Goal: Find specific page/section: Find specific page/section

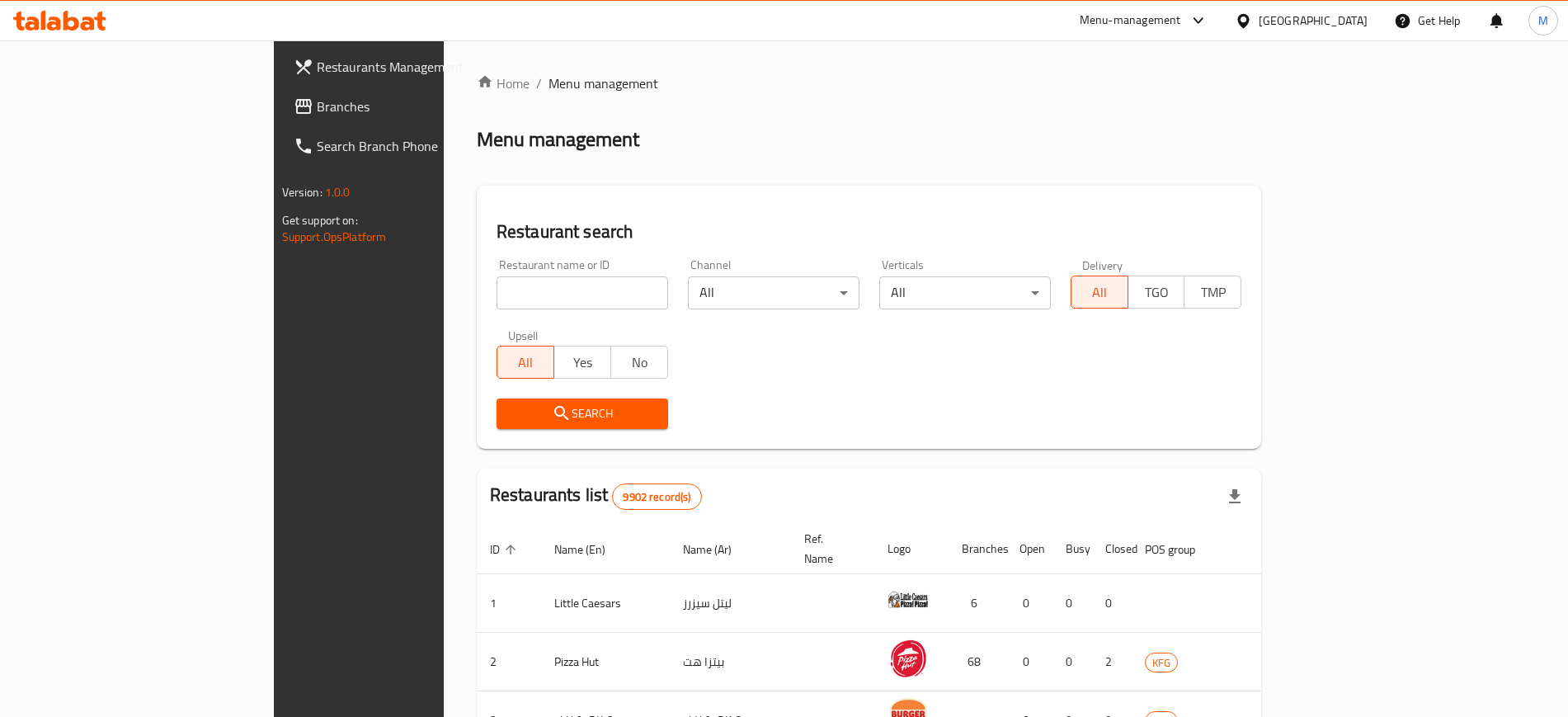
click at [496, 293] on input "search" at bounding box center [582, 292] width 172 height 33
type input "swaikhat"
click button "Search" at bounding box center [582, 414] width 172 height 31
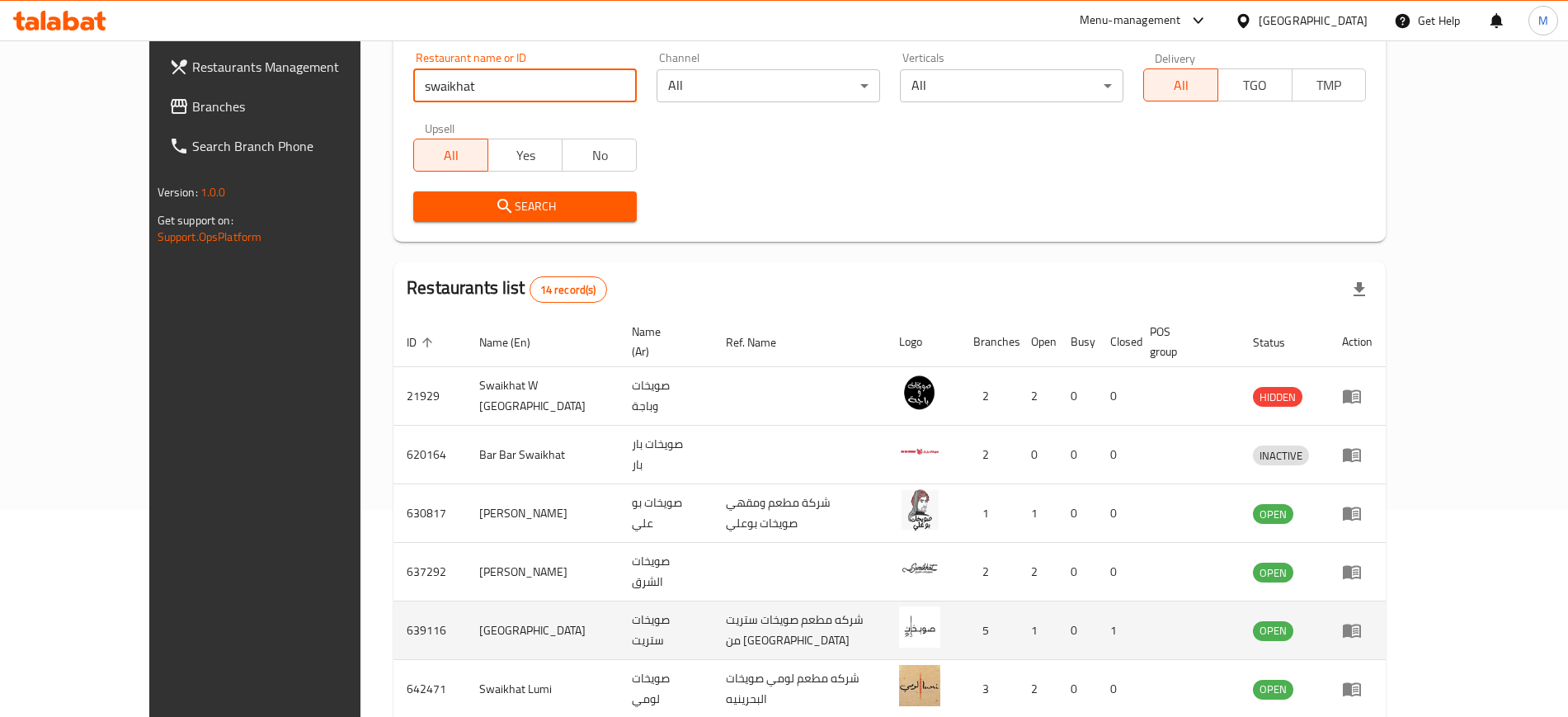
scroll to position [514, 0]
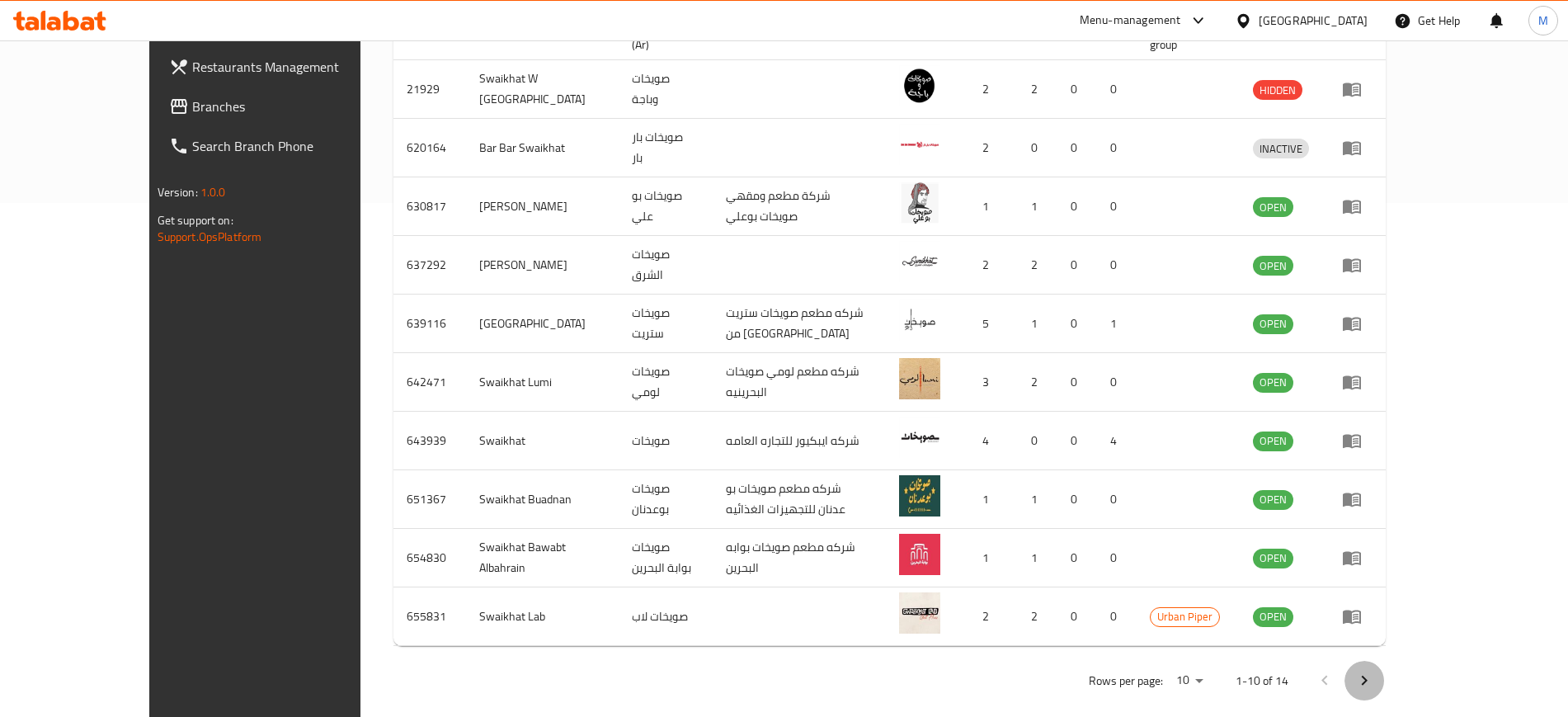
click at [1374, 670] on icon "Next page" at bounding box center [1364, 680] width 20 height 20
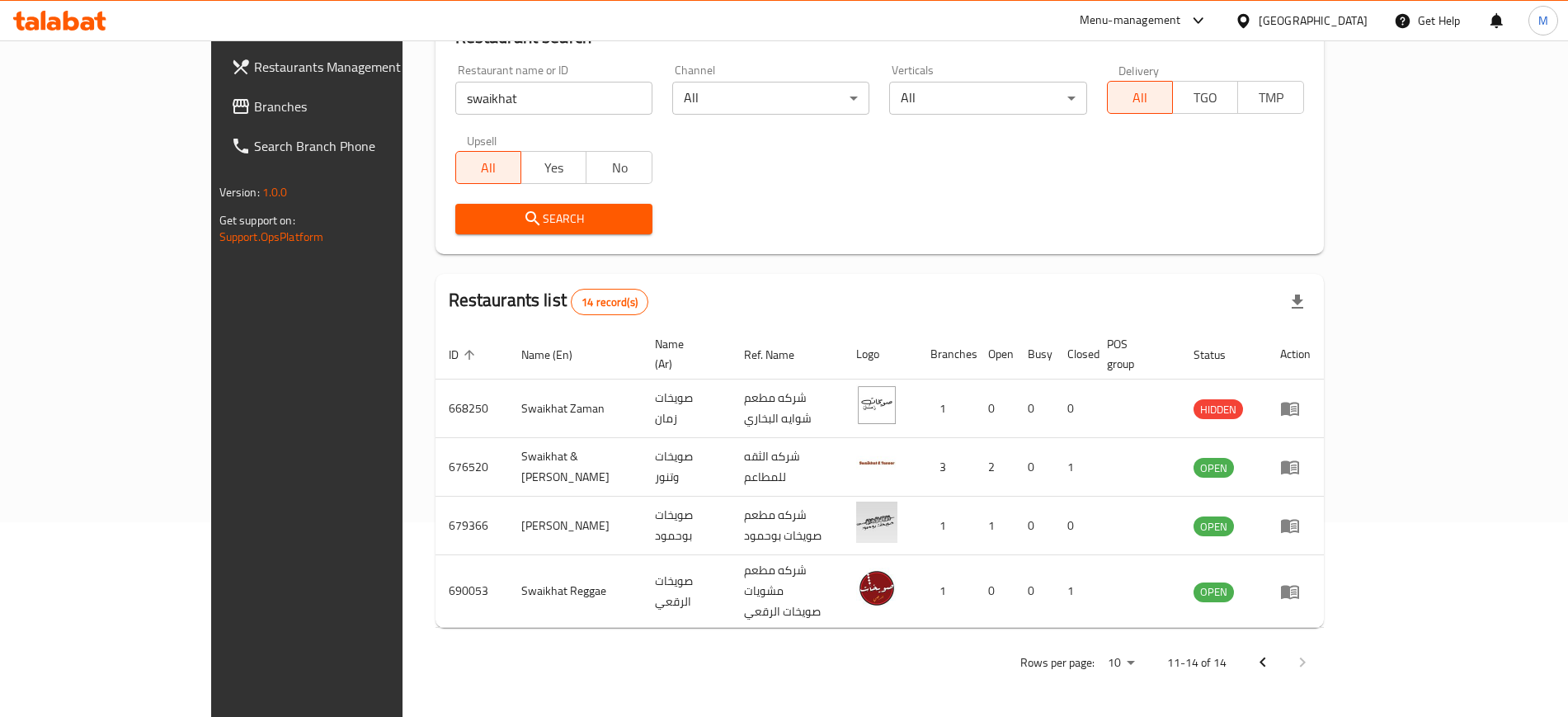
scroll to position [162, 0]
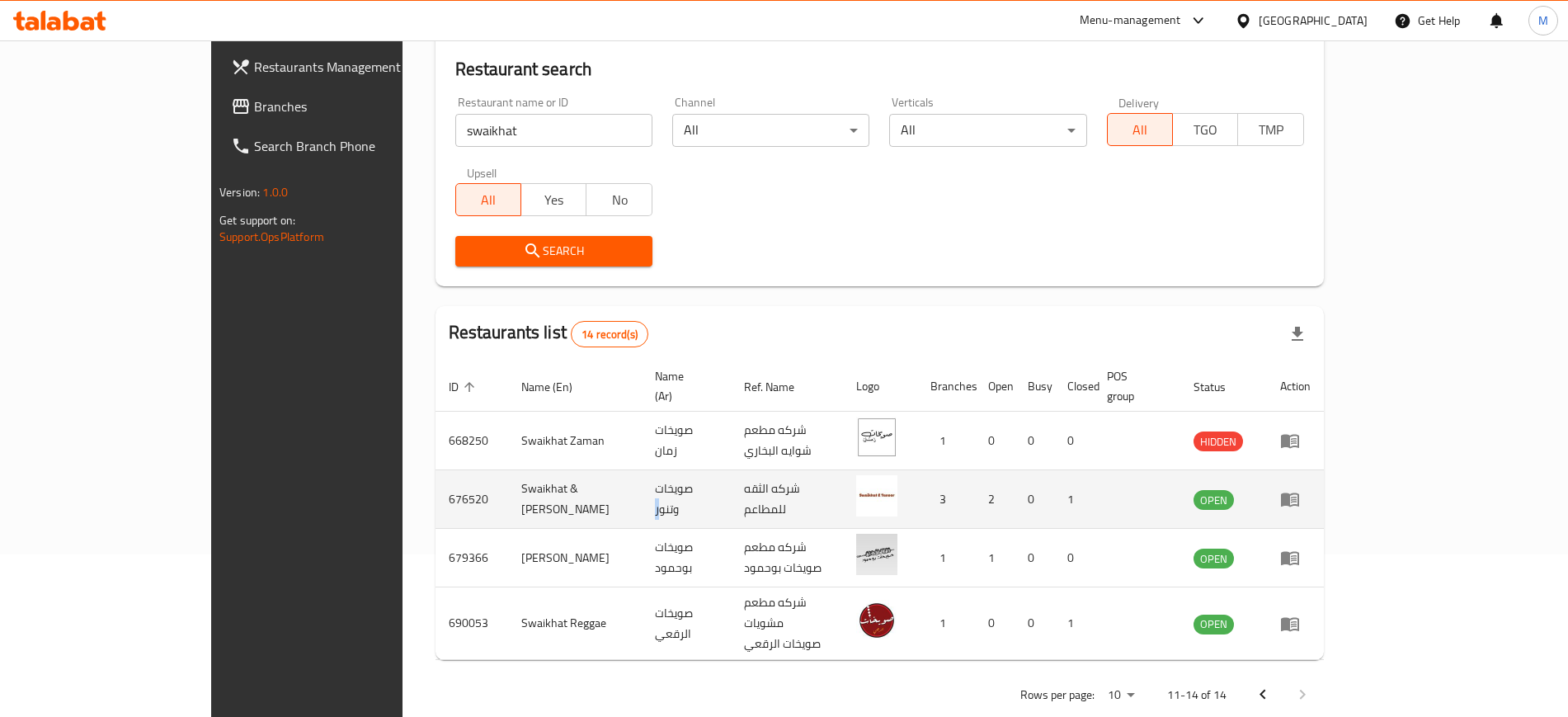
drag, startPoint x: 546, startPoint y: 479, endPoint x: 682, endPoint y: 476, distance: 136.0
click at [682, 476] on tr "676520 Swaikhat & Tanoor صويخات وتنور شركه الثقه للمطاعم 3 2 0 1 OPEN" at bounding box center [880, 499] width 888 height 59
click at [731, 474] on td "شركه الثقه للمطاعم" at bounding box center [787, 499] width 112 height 59
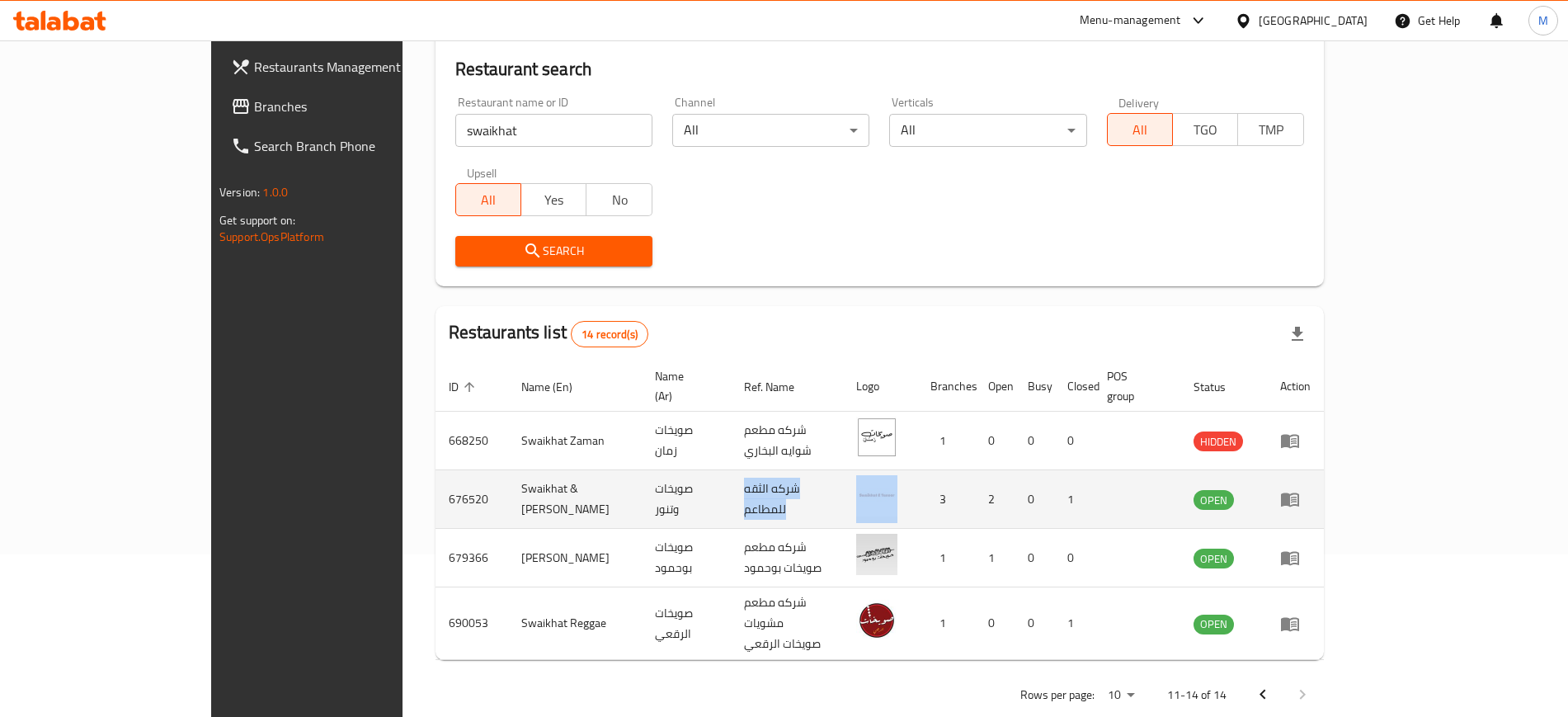
click at [731, 474] on td "شركه الثقه للمطاعم" at bounding box center [787, 499] width 112 height 59
click at [897, 480] on img "enhanced table" at bounding box center [877, 495] width 42 height 42
click at [1299, 493] on icon "enhanced table" at bounding box center [1290, 500] width 18 height 14
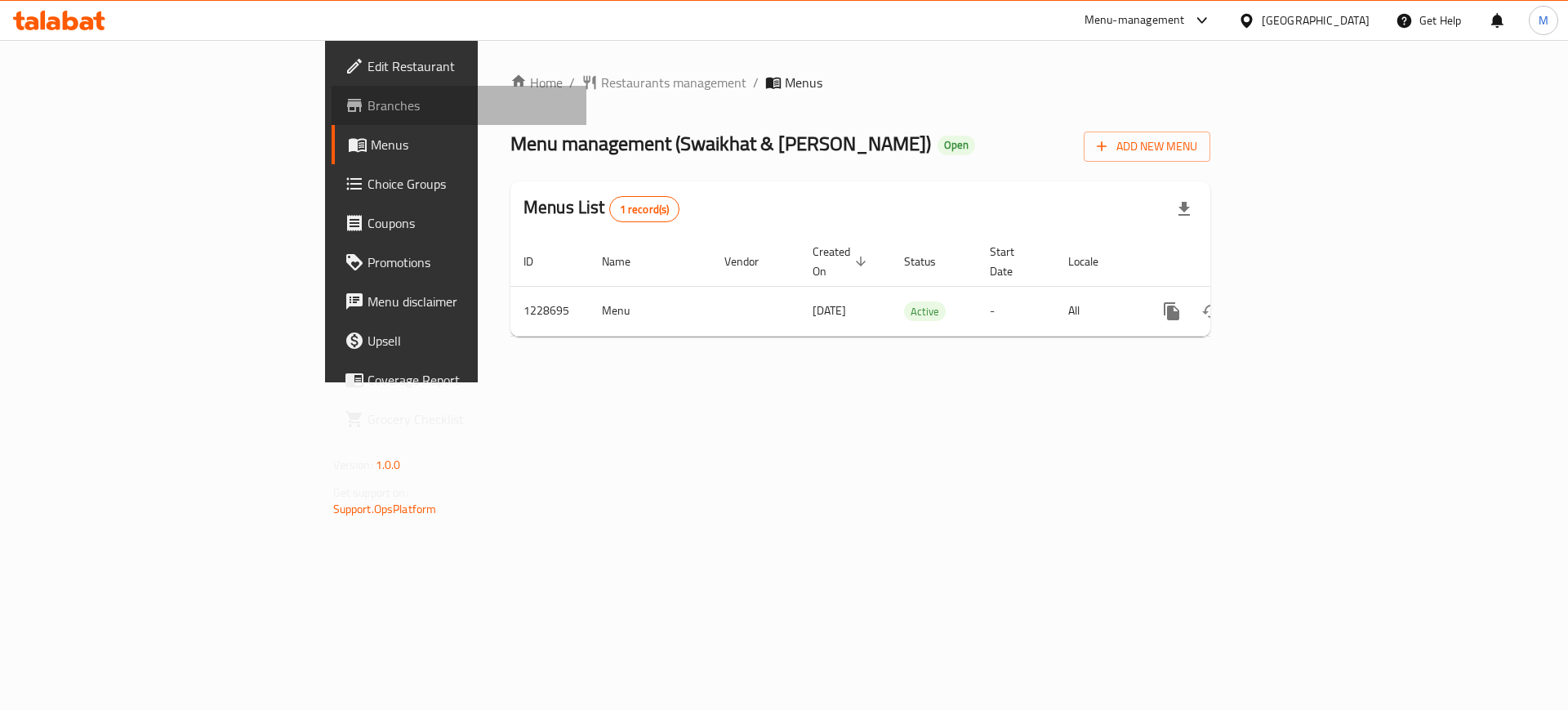
click at [345, 99] on span at bounding box center [356, 105] width 23 height 19
